Goal: Transaction & Acquisition: Purchase product/service

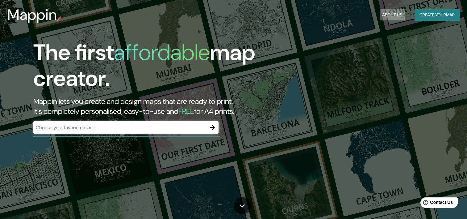
click at [393, 14] on button "About Us" at bounding box center [392, 14] width 25 height 11
click at [383, 13] on button "About Us" at bounding box center [392, 14] width 25 height 11
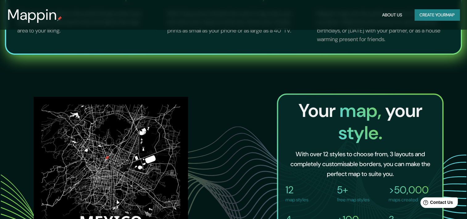
scroll to position [302, 0]
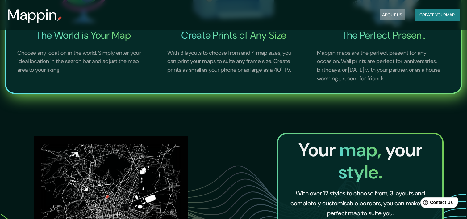
click at [382, 16] on button "About Us" at bounding box center [392, 14] width 25 height 11
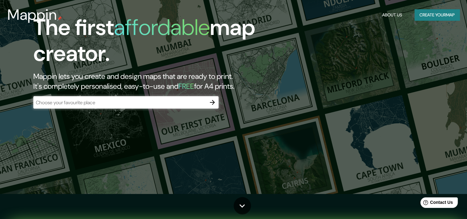
scroll to position [0, 0]
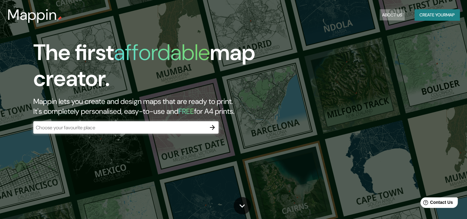
click at [388, 11] on button "About Us" at bounding box center [392, 14] width 25 height 11
click at [433, 11] on button "Create your map" at bounding box center [437, 14] width 45 height 11
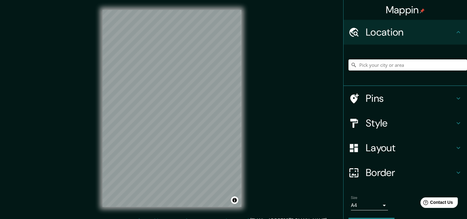
click at [366, 65] on input "Pick your city or area" at bounding box center [408, 64] width 119 height 11
paste input "Privadas de Anáhuac, [PERSON_NAME][GEOGRAPHIC_DATA], 66417 [DATE][GEOGRAPHIC_DA…"
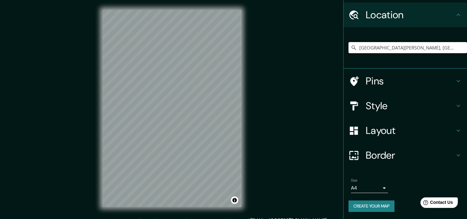
type input "[GEOGRAPHIC_DATA][PERSON_NAME], [GEOGRAPHIC_DATA][DATE][PERSON_NAME][PERSON_NAM…"
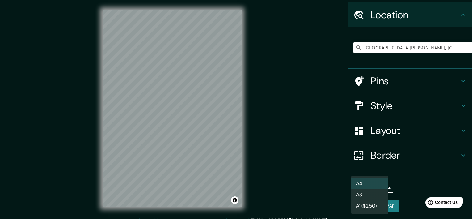
click at [377, 189] on body "Mappin Location [GEOGRAPHIC_DATA][PERSON_NAME], [GEOGRAPHIC_DATA][DATE][PERSON_…" at bounding box center [236, 109] width 472 height 219
click at [371, 198] on li "A3" at bounding box center [369, 194] width 37 height 11
click at [371, 187] on body "Mappin Location [GEOGRAPHIC_DATA][PERSON_NAME], [GEOGRAPHIC_DATA][DATE][PERSON_…" at bounding box center [236, 109] width 472 height 219
click at [365, 206] on li "A1 ($2.50)" at bounding box center [369, 205] width 37 height 11
click at [365, 187] on body "Mappin Location [GEOGRAPHIC_DATA][PERSON_NAME], [GEOGRAPHIC_DATA][DATE][PERSON_…" at bounding box center [236, 109] width 472 height 219
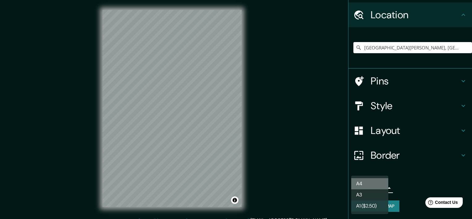
click at [367, 184] on li "A4" at bounding box center [369, 183] width 37 height 11
type input "single"
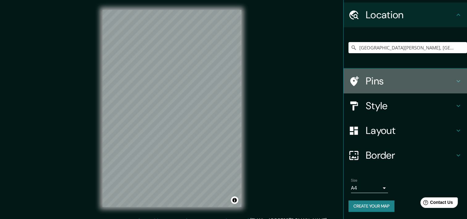
click at [382, 81] on h4 "Pins" at bounding box center [410, 81] width 89 height 12
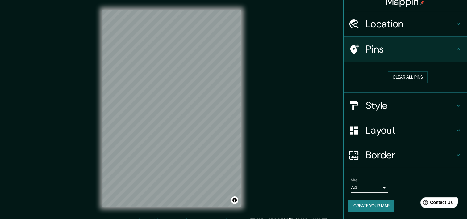
scroll to position [8, 0]
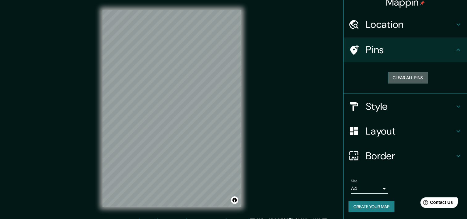
click at [395, 77] on button "Clear all pins" at bounding box center [408, 77] width 40 height 11
click at [182, 98] on div at bounding box center [181, 97] width 5 height 5
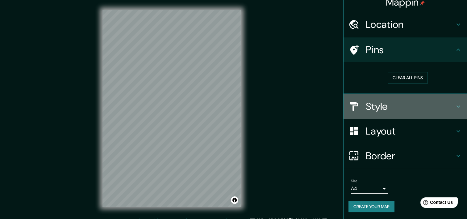
click at [366, 111] on h4 "Style" at bounding box center [410, 106] width 89 height 12
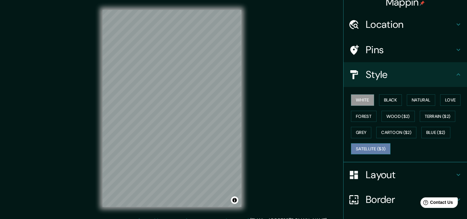
click at [364, 149] on button "Satellite ($3)" at bounding box center [371, 148] width 40 height 11
click at [362, 99] on button "White" at bounding box center [362, 99] width 23 height 11
click at [384, 98] on button "Black" at bounding box center [390, 99] width 23 height 11
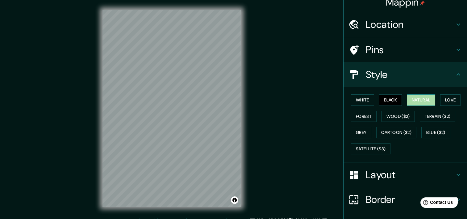
click at [408, 98] on button "Natural" at bounding box center [421, 99] width 28 height 11
click at [443, 99] on button "Love" at bounding box center [451, 99] width 20 height 11
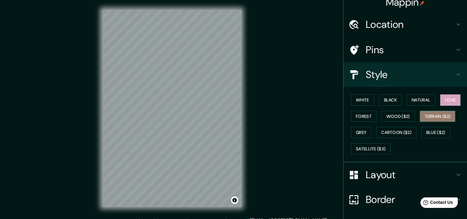
click at [431, 113] on button "Terrain ($2)" at bounding box center [438, 116] width 36 height 11
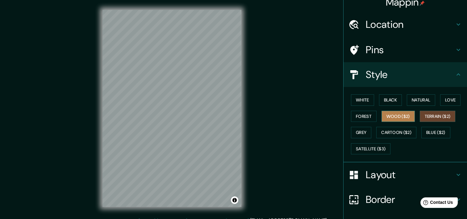
click at [386, 113] on button "Wood ($2)" at bounding box center [398, 116] width 33 height 11
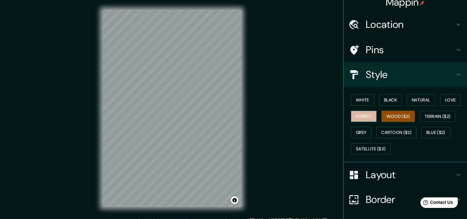
click at [364, 116] on button "Forest" at bounding box center [364, 116] width 26 height 11
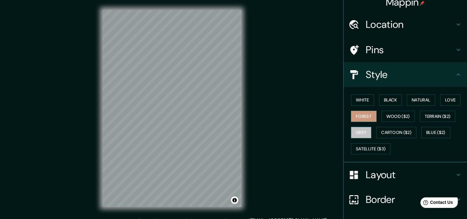
click at [362, 131] on button "Grey" at bounding box center [361, 132] width 20 height 11
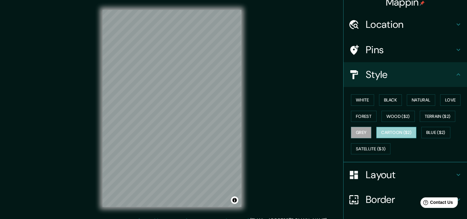
click at [388, 135] on button "Cartoon ($2)" at bounding box center [397, 132] width 40 height 11
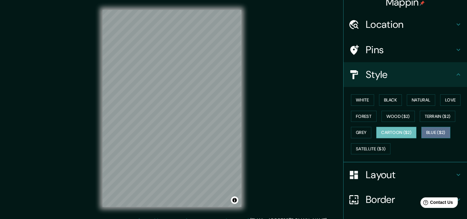
click at [433, 131] on button "Blue ($2)" at bounding box center [436, 132] width 29 height 11
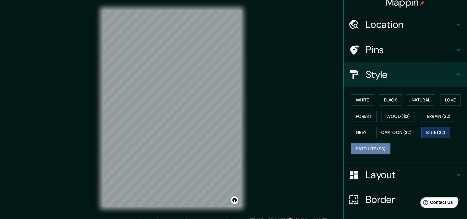
click at [367, 151] on button "Satellite ($3)" at bounding box center [371, 148] width 40 height 11
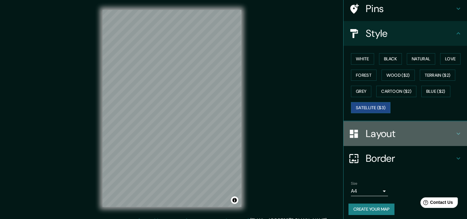
click at [386, 124] on div "Layout" at bounding box center [406, 133] width 124 height 25
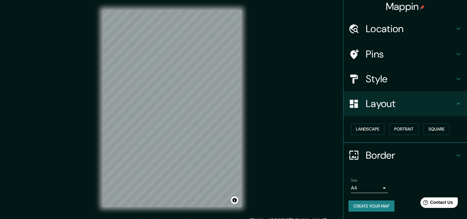
scroll to position [3, 0]
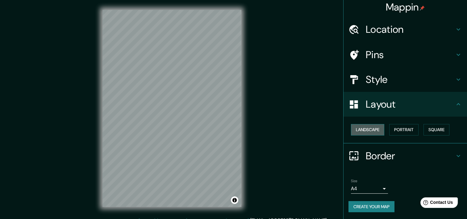
click at [370, 126] on button "Landscape" at bounding box center [367, 129] width 33 height 11
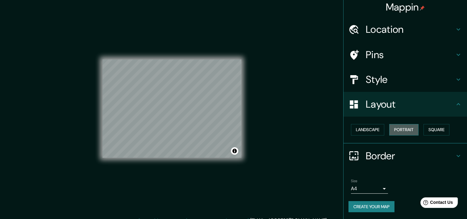
click at [393, 129] on button "Portrait" at bounding box center [404, 129] width 29 height 11
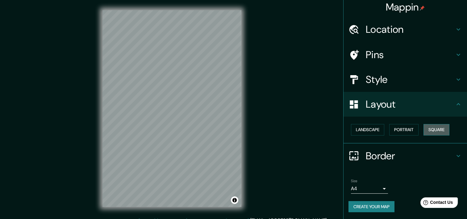
click at [424, 127] on button "Square" at bounding box center [437, 129] width 26 height 11
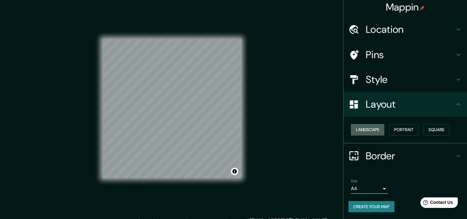
click at [375, 129] on button "Landscape" at bounding box center [367, 129] width 33 height 11
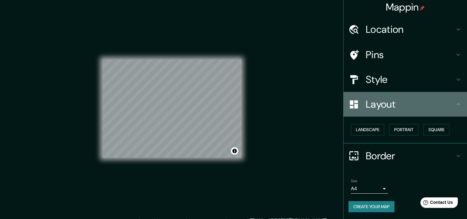
click at [366, 108] on h4 "Layout" at bounding box center [410, 104] width 89 height 12
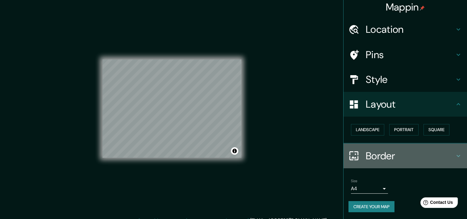
click at [381, 150] on h4 "Border" at bounding box center [410, 156] width 89 height 12
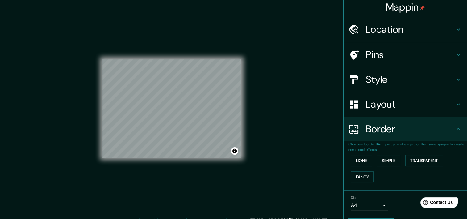
scroll to position [20, 0]
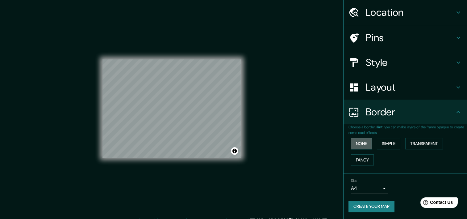
click at [352, 144] on button "None" at bounding box center [361, 143] width 21 height 11
click at [396, 146] on button "Simple" at bounding box center [388, 143] width 23 height 11
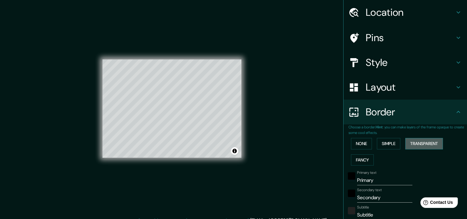
click at [417, 144] on button "Transparent" at bounding box center [425, 143] width 38 height 11
click at [357, 158] on button "Fancy" at bounding box center [362, 159] width 23 height 11
click at [358, 145] on button "None" at bounding box center [361, 143] width 21 height 11
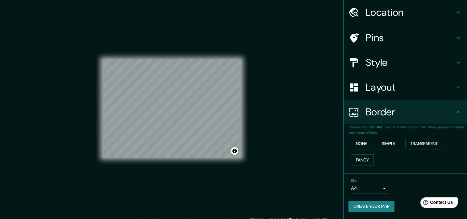
scroll to position [0, 0]
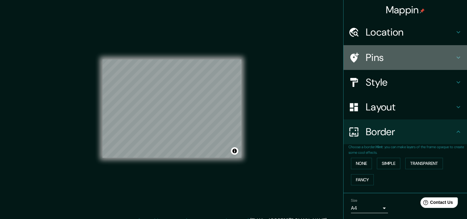
click at [369, 59] on h4 "Pins" at bounding box center [410, 57] width 89 height 12
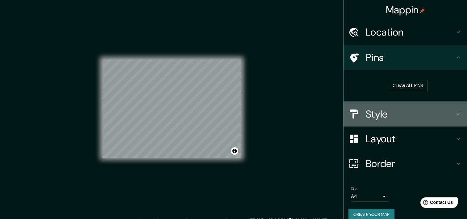
click at [362, 106] on div "Style" at bounding box center [406, 114] width 124 height 25
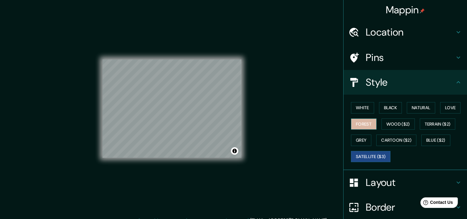
click at [360, 125] on button "Forest" at bounding box center [364, 123] width 26 height 11
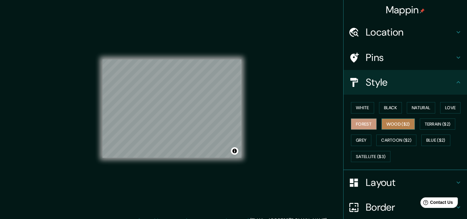
click at [395, 121] on button "Wood ($2)" at bounding box center [398, 123] width 33 height 11
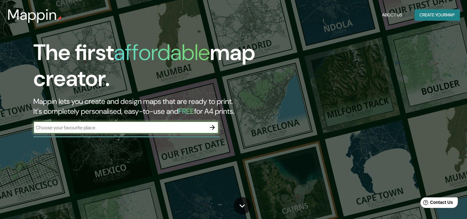
click at [144, 126] on input "text" at bounding box center [119, 127] width 173 height 7
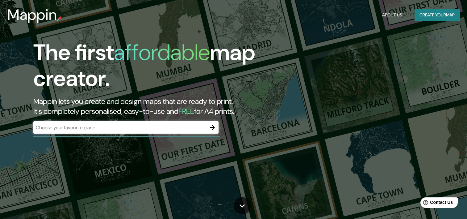
click at [130, 109] on h2 "Mappin lets you create and design maps that are ready to print. It's completely…" at bounding box center [150, 106] width 234 height 20
click at [114, 132] on div "​" at bounding box center [125, 127] width 185 height 12
click at [84, 131] on div "​" at bounding box center [125, 127] width 185 height 12
click at [86, 112] on h2 "Mappin lets you create and design maps that are ready to print. It's completely…" at bounding box center [150, 106] width 234 height 20
click at [215, 127] on icon "button" at bounding box center [212, 127] width 7 height 7
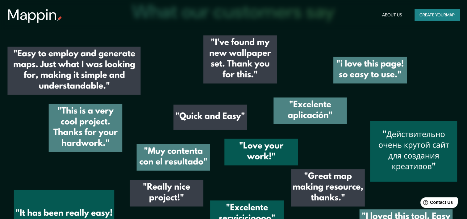
scroll to position [882, 0]
